Goal: Task Accomplishment & Management: Manage account settings

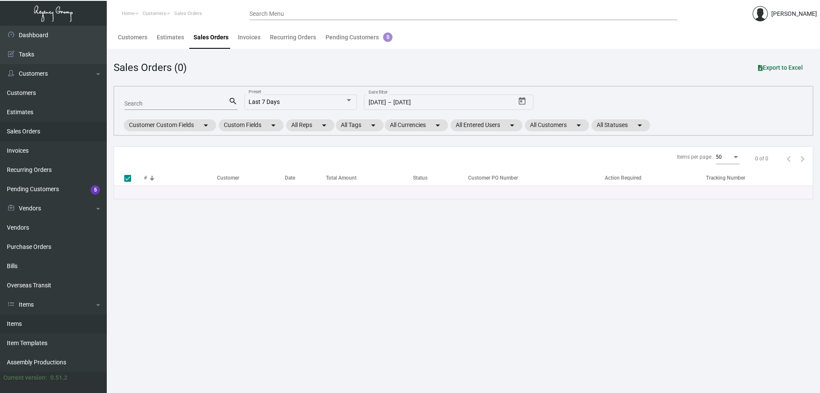
click at [12, 325] on link "Items" at bounding box center [53, 323] width 107 height 19
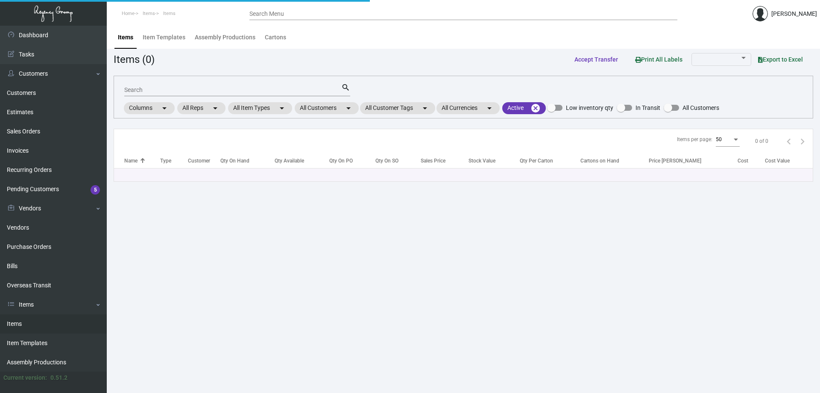
click at [279, 94] on div "Search" at bounding box center [232, 89] width 217 height 13
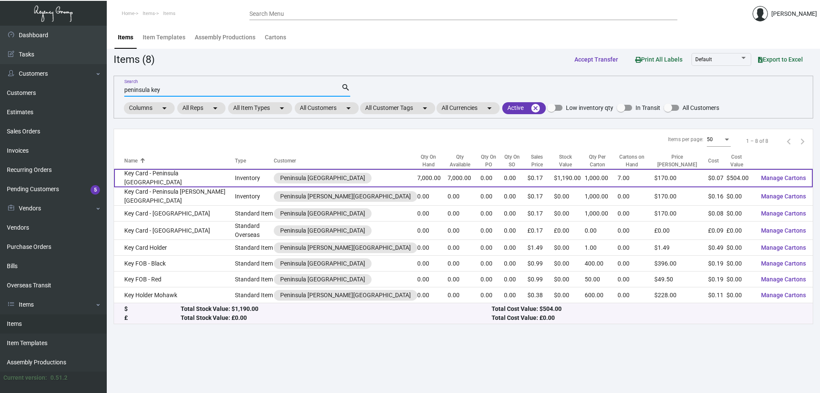
type input "peninsula key"
click at [190, 179] on td "Key Card - Peninsula [GEOGRAPHIC_DATA]" at bounding box center [174, 178] width 121 height 18
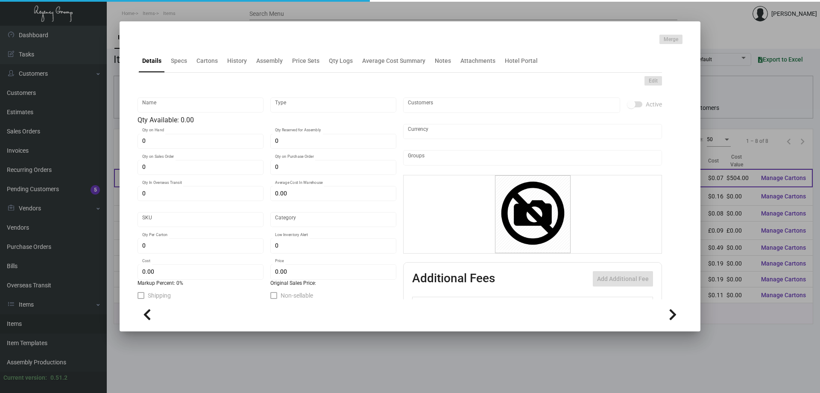
type input "Key Card - Peninsula [GEOGRAPHIC_DATA]"
type input "Inventory"
type input "7,000"
type input "$ 0.1092"
type input "Overseas"
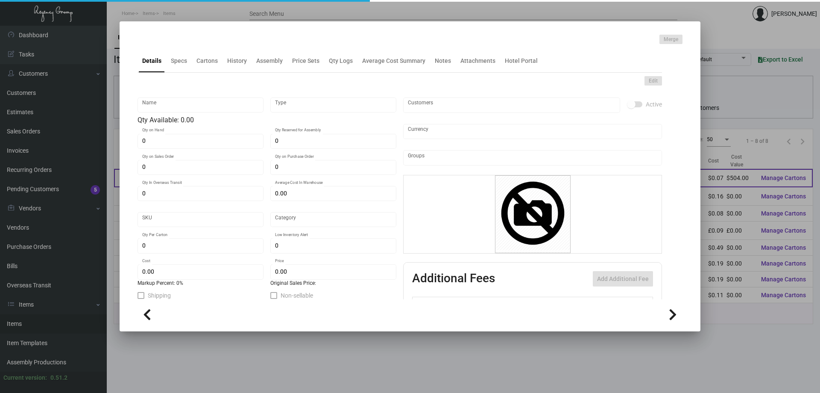
type input "1,000"
type input "$ 0.072"
type input "$ 0.17"
checkbox input "true"
type input "United States Dollar $"
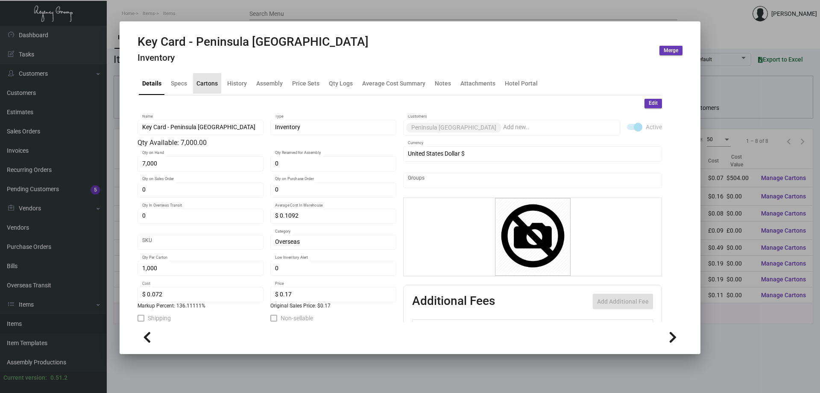
click at [198, 91] on div "Cartons" at bounding box center [207, 83] width 28 height 21
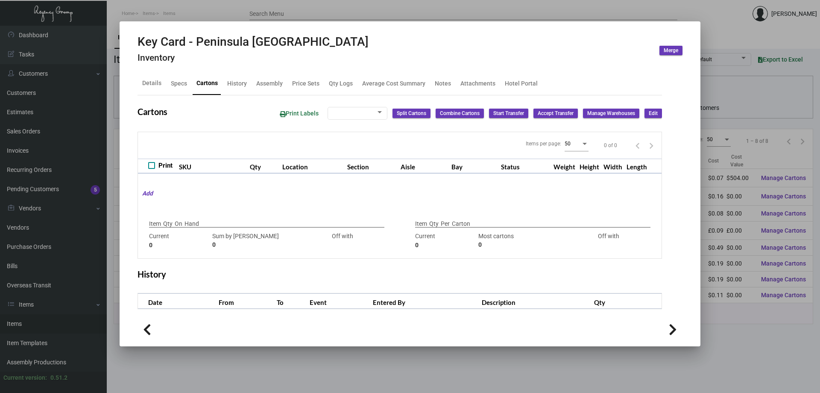
type input "7,000"
type input "7000"
type input "0"
type input "1,000"
type input "1000"
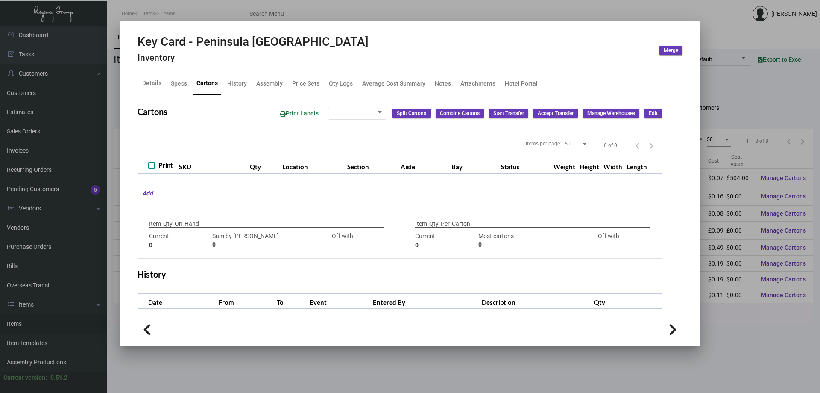
type input "0"
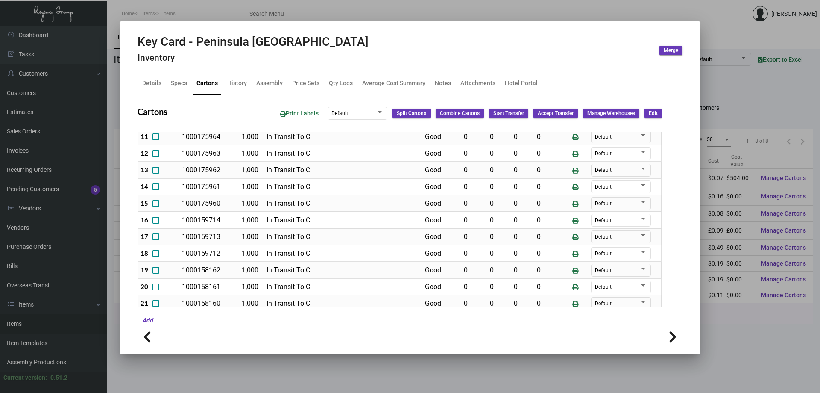
scroll to position [202, 0]
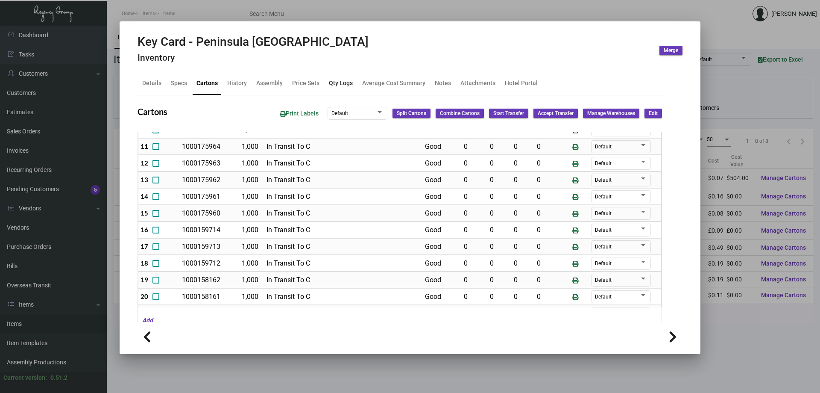
drag, startPoint x: 343, startPoint y: 82, endPoint x: 500, endPoint y: 154, distance: 172.6
click at [343, 82] on div "Qty Logs" at bounding box center [341, 83] width 24 height 9
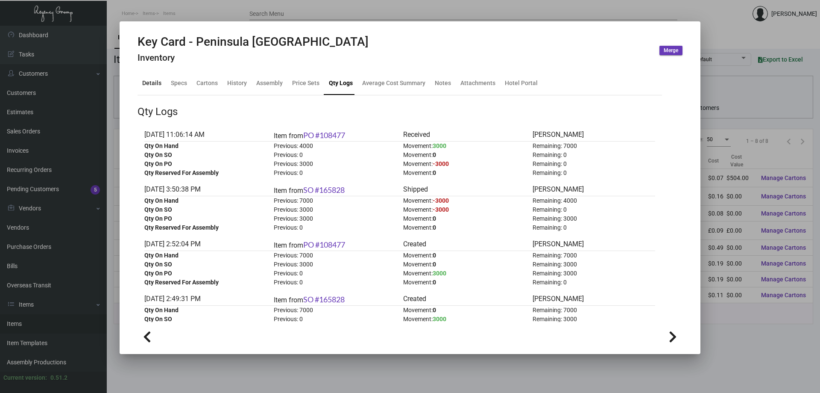
click at [153, 82] on div "Details" at bounding box center [151, 83] width 19 height 9
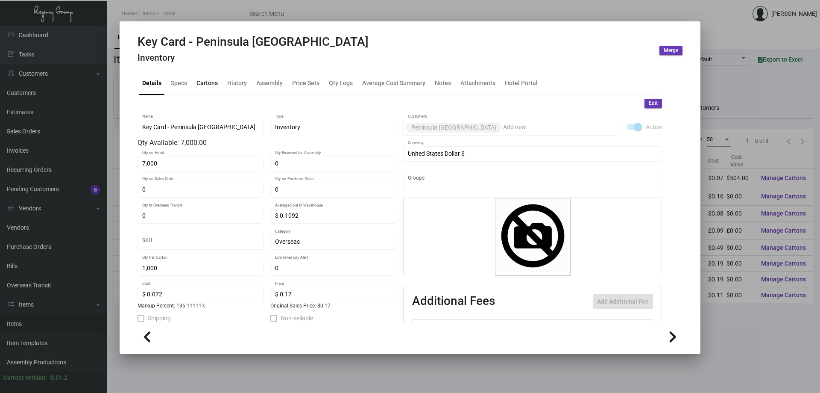
click at [207, 84] on div "Cartons" at bounding box center [206, 83] width 21 height 9
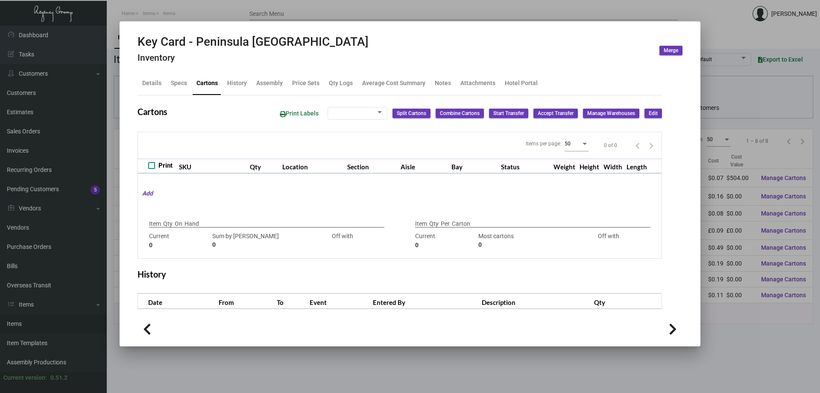
type input "7,000"
type input "7000"
type input "0"
type input "1,000"
type input "1000"
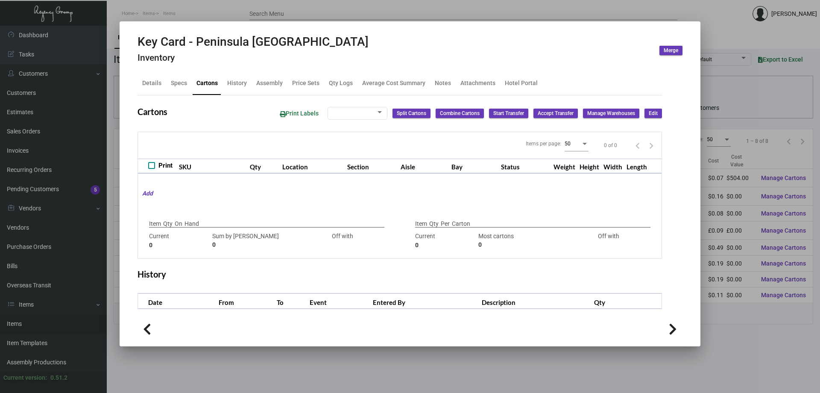
type input "0"
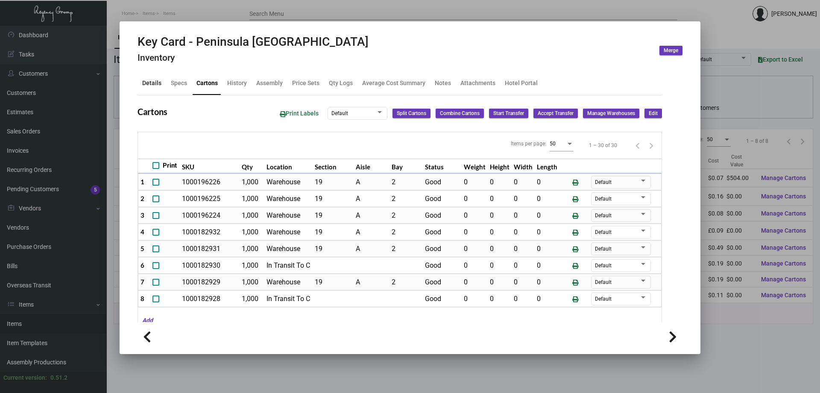
click at [150, 81] on div "Details" at bounding box center [151, 83] width 19 height 9
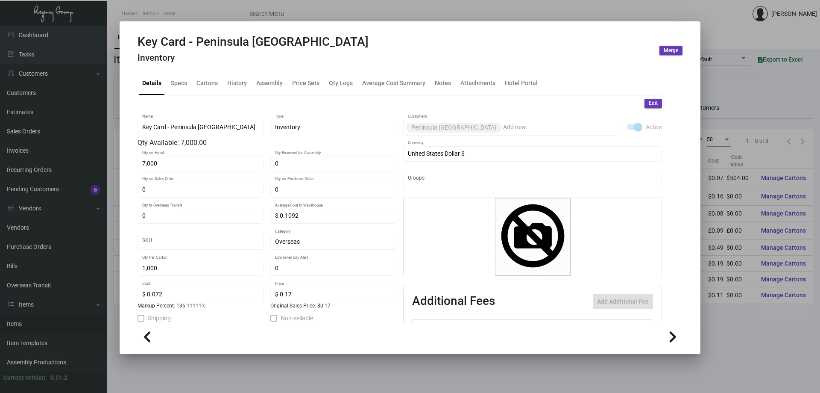
click at [651, 101] on span "Edit" at bounding box center [653, 103] width 9 height 7
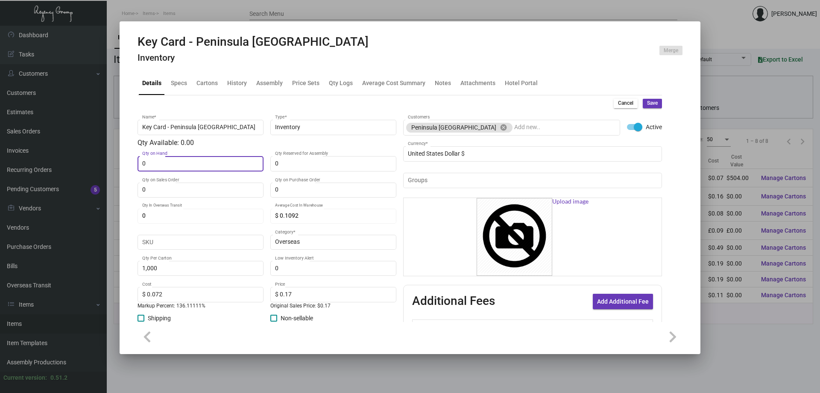
type input "0"
drag, startPoint x: 657, startPoint y: 103, endPoint x: 621, endPoint y: 112, distance: 37.0
click at [650, 107] on mat-tab-group "Details Specs Cartons History Assembly Price Sets Qty Logs Average Cost Summary…" at bounding box center [399, 194] width 545 height 255
click at [647, 101] on span "Save" at bounding box center [652, 103] width 11 height 7
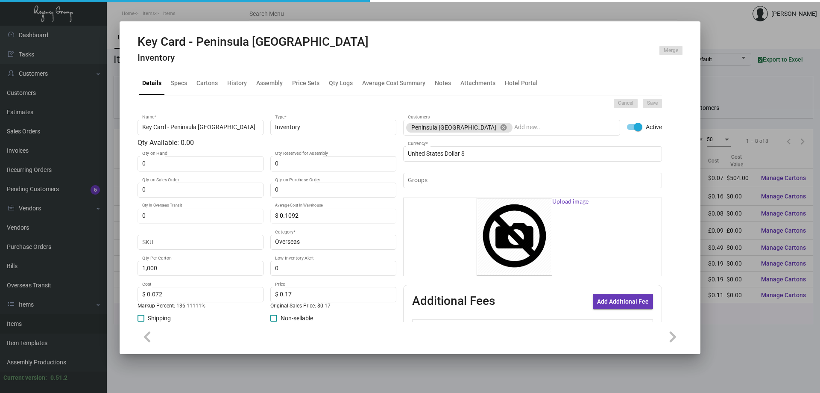
type input "$ 0.00"
type input "0"
type input "$ 0.00"
checkbox input "false"
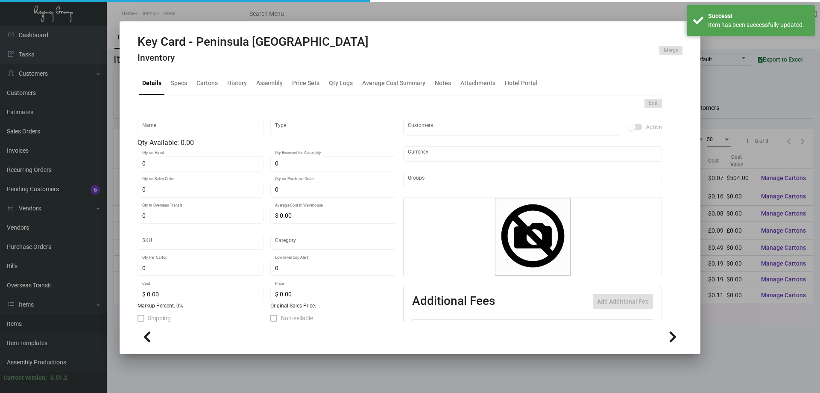
type input "Key Card - Peninsula [GEOGRAPHIC_DATA]"
type input "Inventory"
type input "$ 0.1092"
type input "Overseas"
type input "1,000"
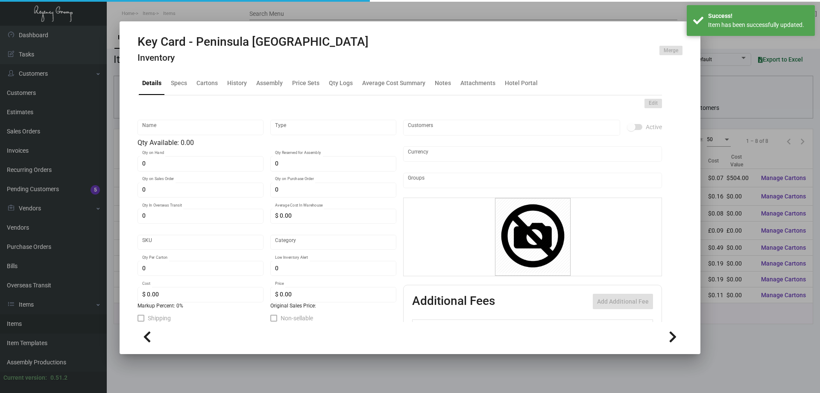
type input "$ 0.072"
type input "$ 0.17"
checkbox input "true"
type input "United States Dollar $"
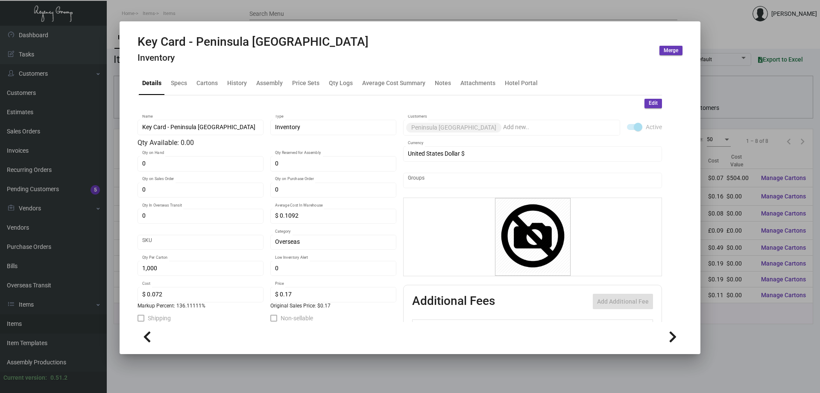
click at [495, 193] on div "Groups" at bounding box center [532, 184] width 259 height 23
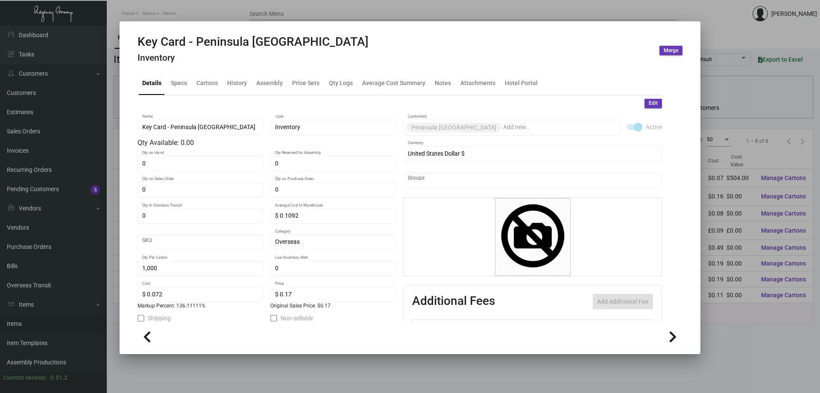
click at [495, 193] on div "Groups" at bounding box center [532, 184] width 259 height 23
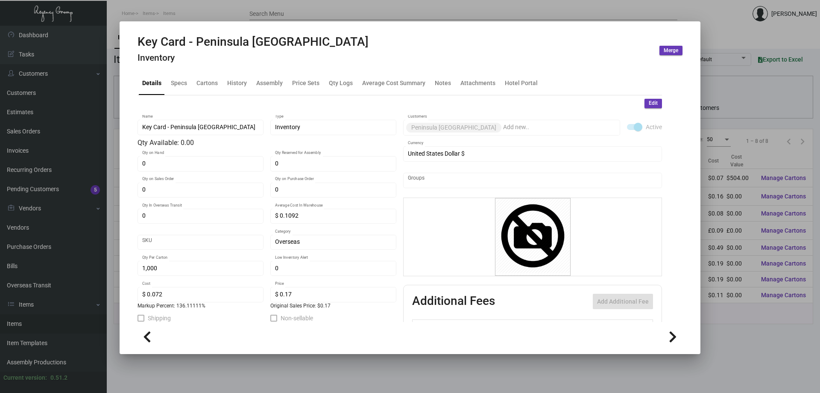
click at [495, 193] on div "Groups" at bounding box center [532, 184] width 259 height 23
click at [391, 18] on div at bounding box center [410, 196] width 820 height 393
